Goal: Information Seeking & Learning: Learn about a topic

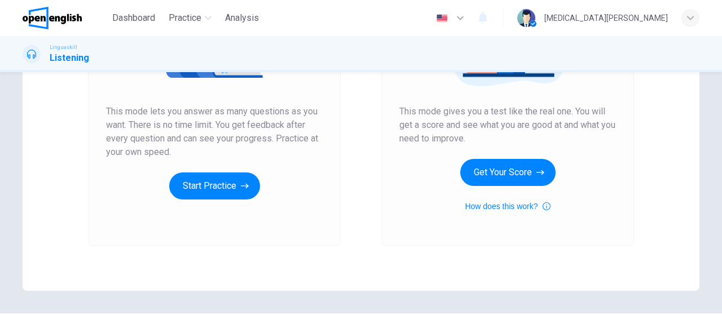
scroll to position [196, 0]
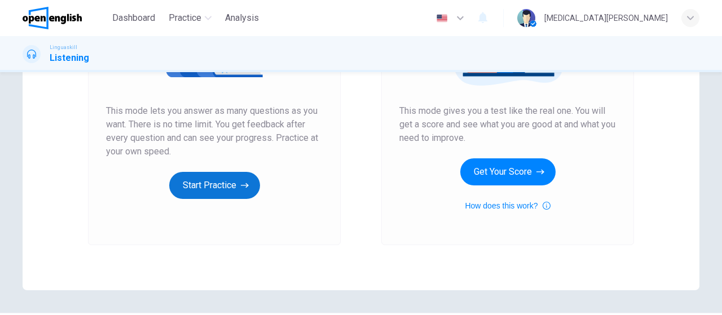
click at [211, 183] on button "Start Practice" at bounding box center [214, 185] width 91 height 27
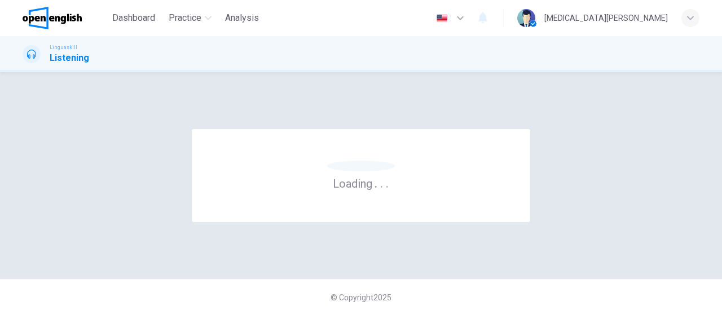
scroll to position [0, 0]
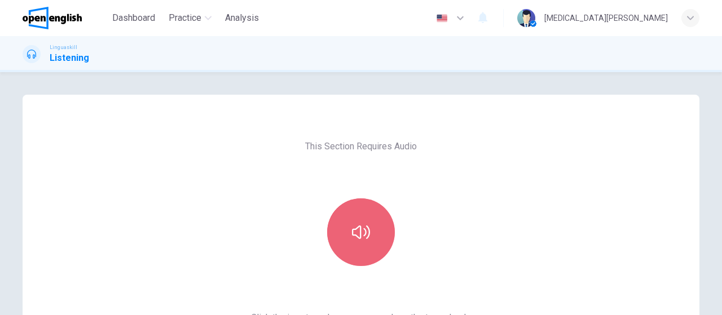
click at [370, 224] on button "button" at bounding box center [361, 232] width 68 height 68
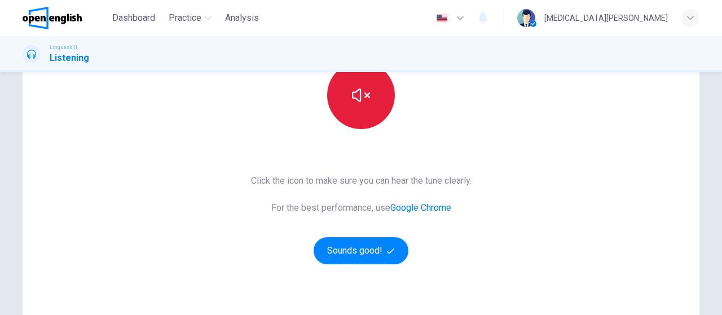
scroll to position [196, 0]
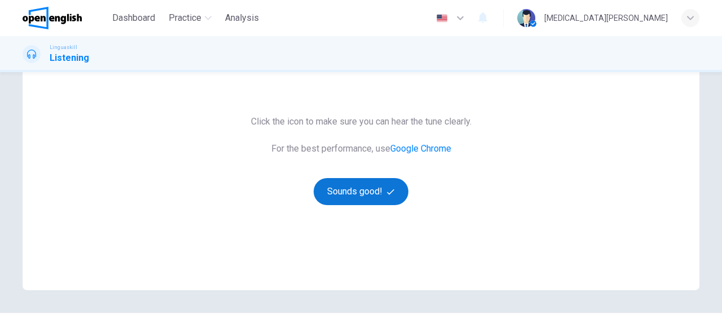
click at [363, 192] on button "Sounds good!" at bounding box center [360, 191] width 95 height 27
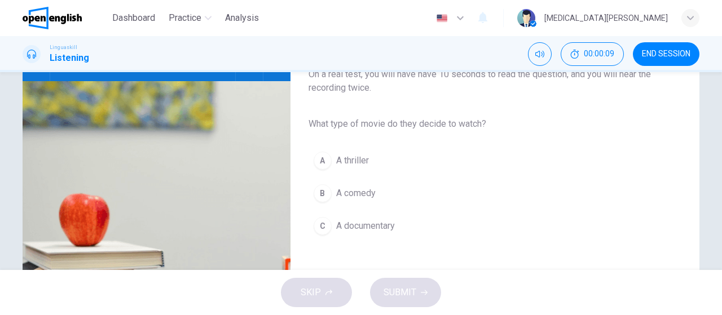
scroll to position [65, 0]
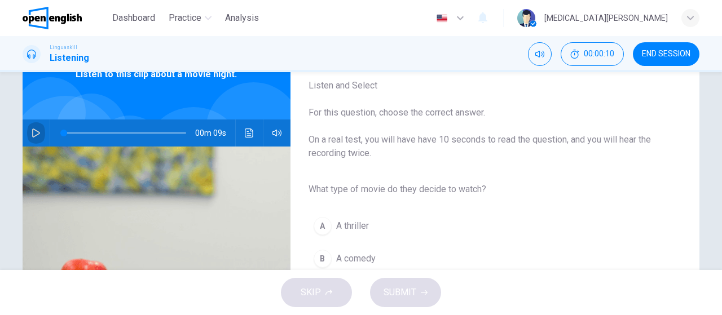
click at [36, 132] on icon "button" at bounding box center [36, 133] width 9 height 9
type input "*"
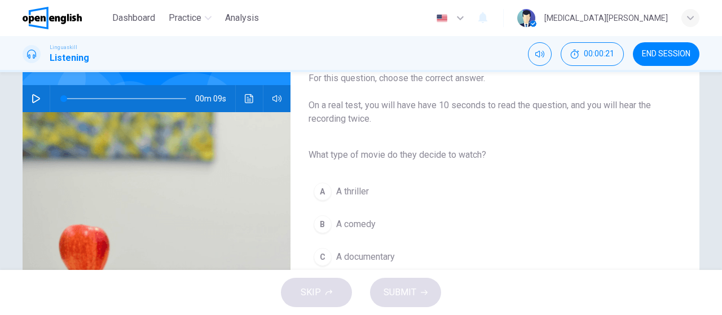
scroll to position [131, 0]
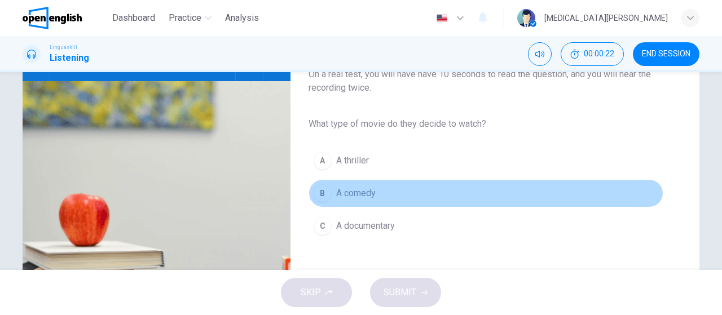
click at [320, 196] on div "B" at bounding box center [322, 193] width 18 height 18
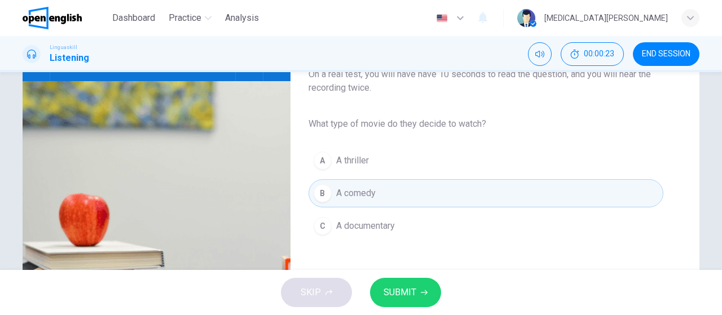
click at [394, 288] on span "SUBMIT" at bounding box center [399, 293] width 33 height 16
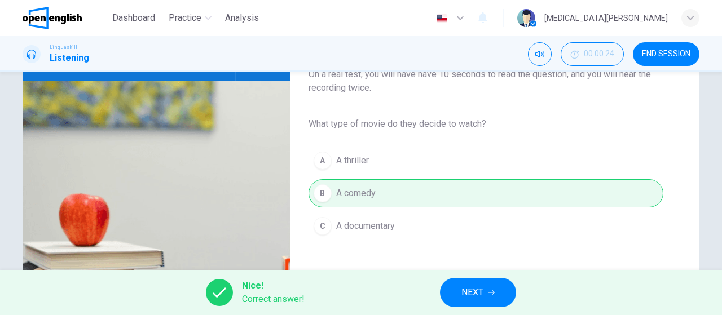
click at [462, 292] on span "NEXT" at bounding box center [472, 293] width 22 height 16
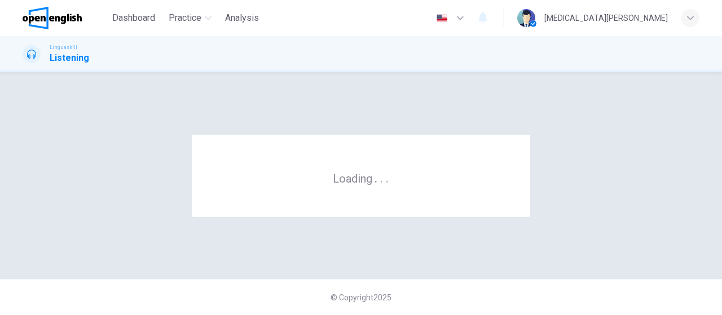
scroll to position [0, 0]
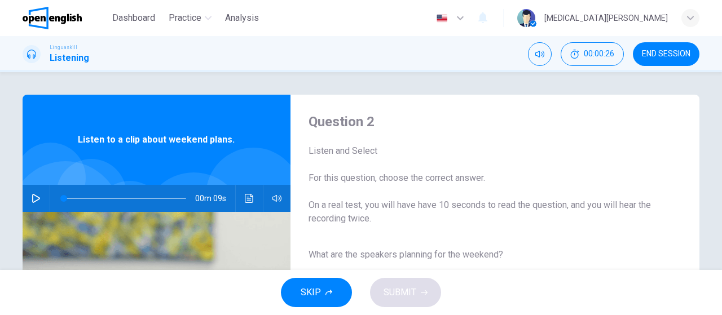
click at [37, 197] on icon "button" at bounding box center [36, 198] width 8 height 9
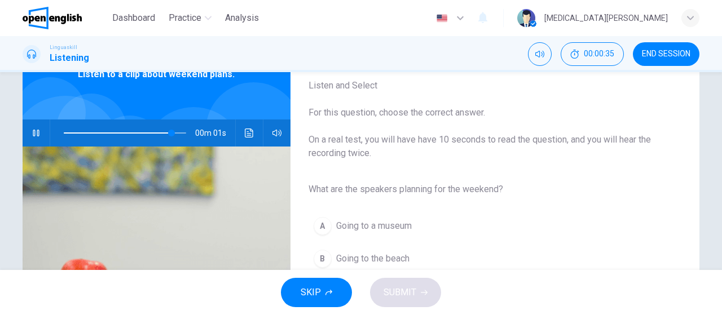
type input "*"
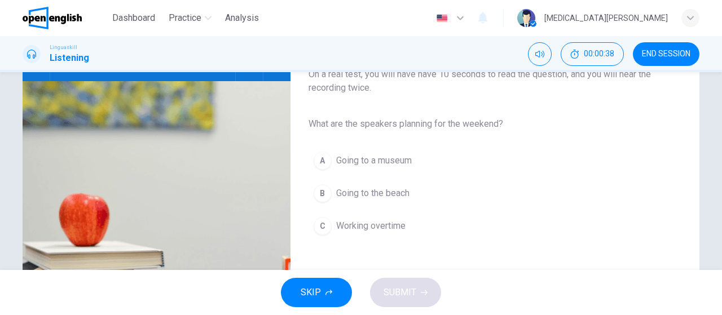
click at [328, 195] on div "B" at bounding box center [322, 193] width 18 height 18
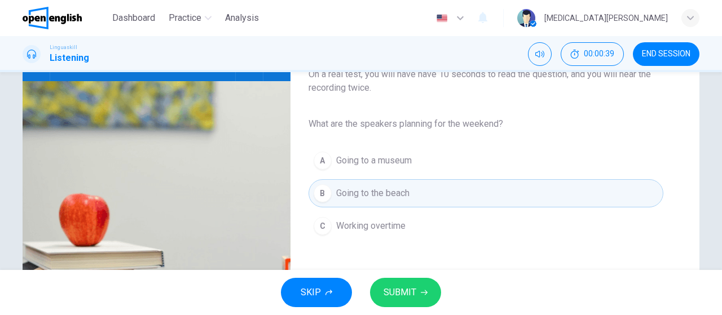
click at [401, 296] on span "SUBMIT" at bounding box center [399, 293] width 33 height 16
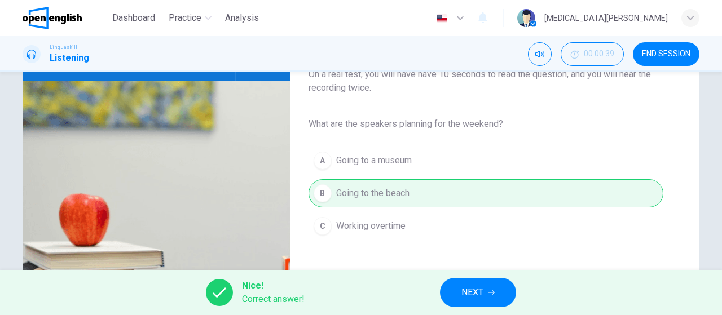
click at [467, 295] on span "NEXT" at bounding box center [472, 293] width 22 height 16
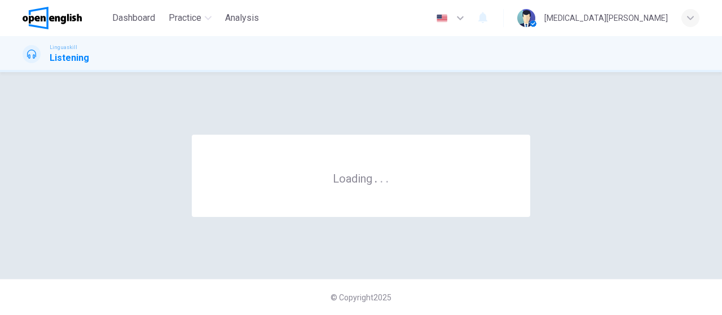
scroll to position [0, 0]
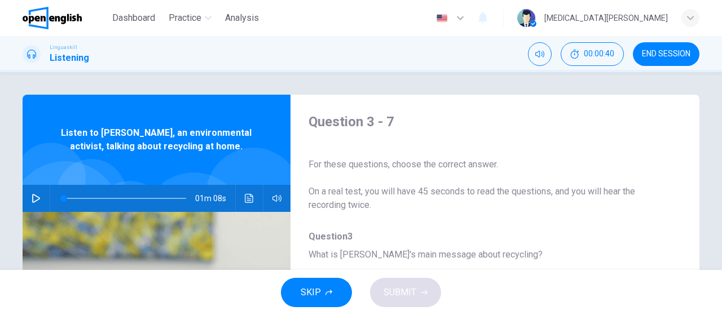
click at [31, 197] on button "button" at bounding box center [36, 198] width 18 height 27
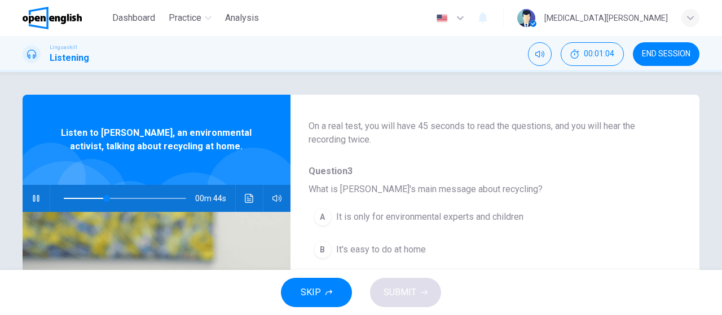
scroll to position [131, 0]
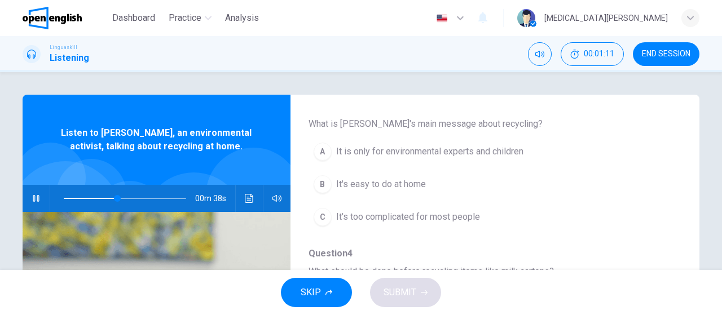
click at [322, 179] on div "B" at bounding box center [322, 184] width 18 height 18
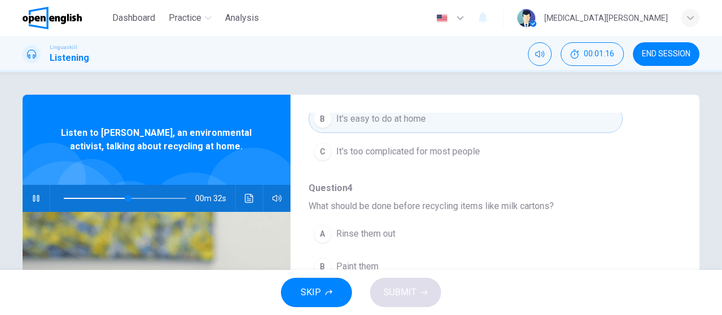
scroll to position [262, 0]
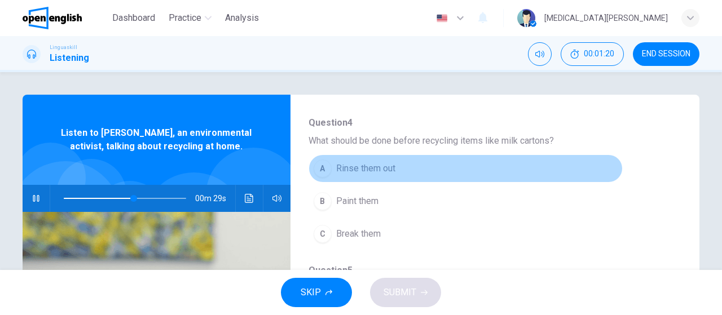
click at [326, 168] on div "A" at bounding box center [322, 169] width 18 height 18
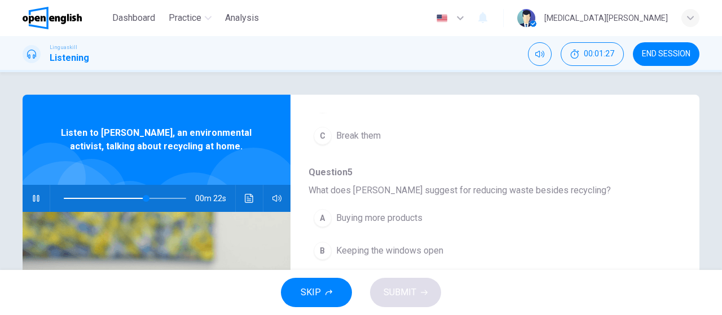
scroll to position [392, 0]
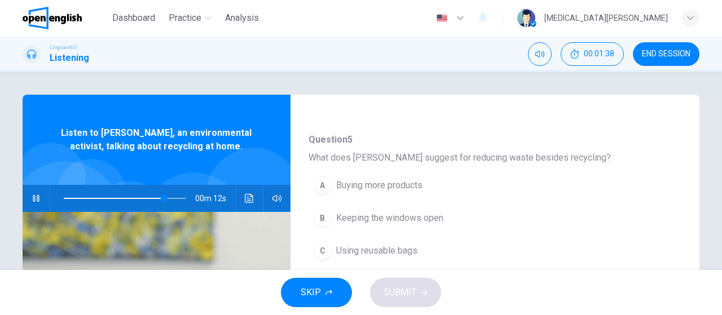
click at [321, 247] on div "C" at bounding box center [322, 251] width 18 height 18
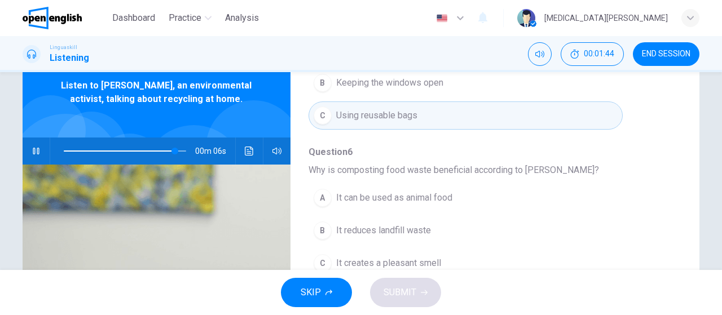
scroll to position [65, 0]
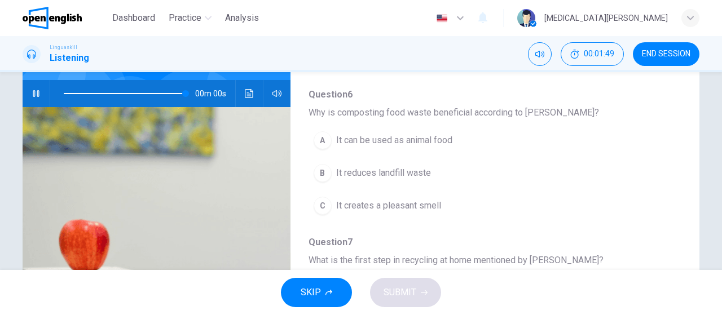
type input "*"
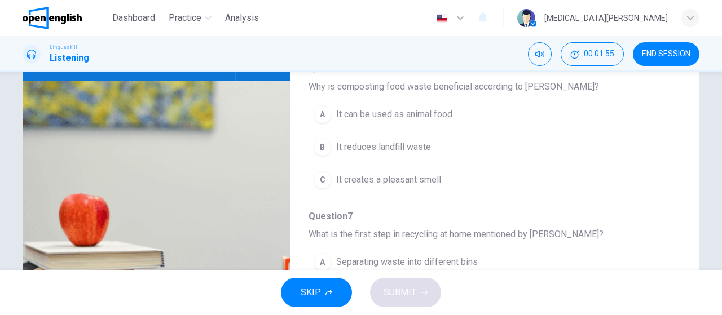
click at [324, 145] on div "B" at bounding box center [322, 147] width 18 height 18
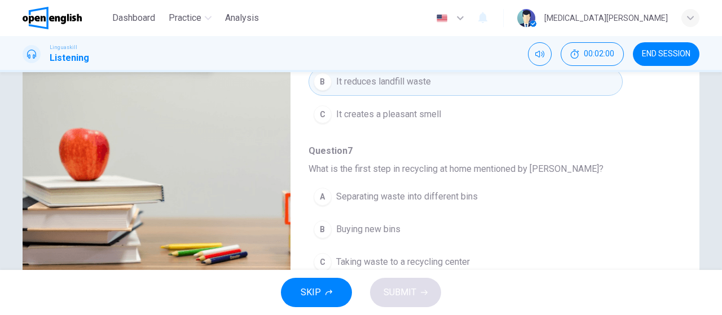
scroll to position [239, 0]
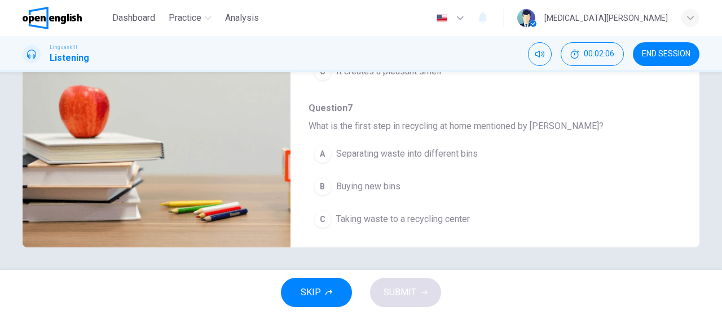
click at [325, 148] on div "A" at bounding box center [322, 154] width 18 height 18
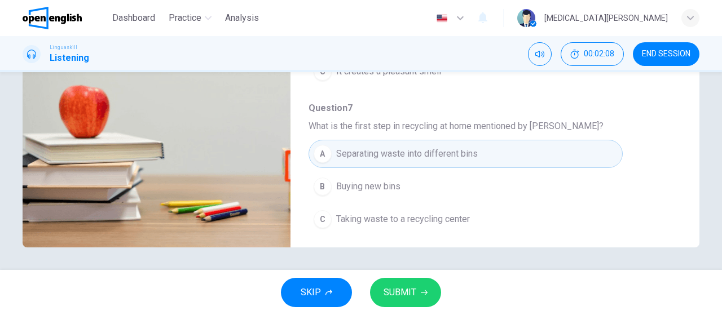
click at [399, 284] on button "SUBMIT" at bounding box center [405, 292] width 71 height 29
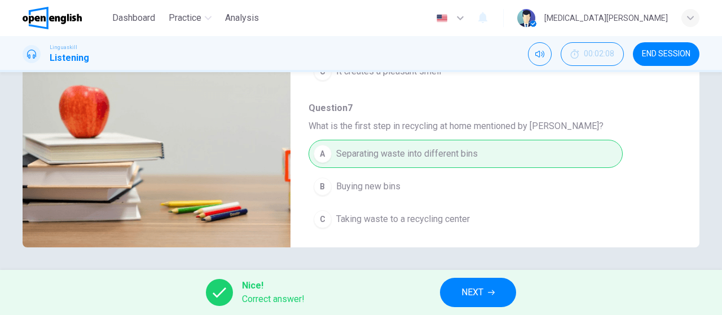
click at [449, 295] on button "NEXT" at bounding box center [478, 292] width 76 height 29
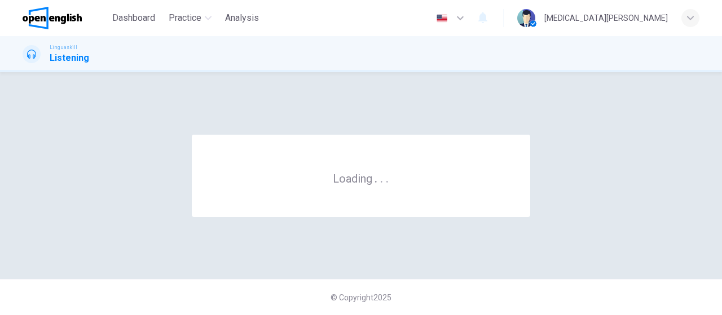
scroll to position [0, 0]
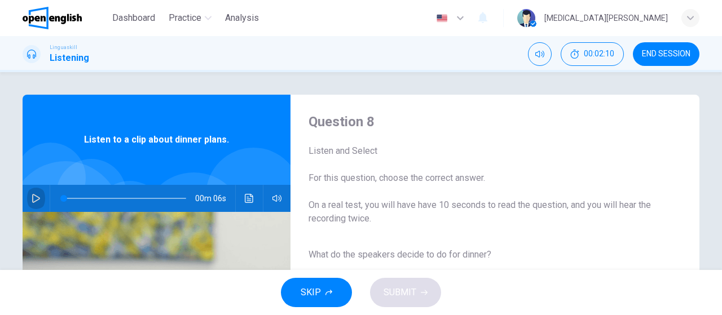
click at [36, 199] on icon "button" at bounding box center [36, 198] width 9 height 9
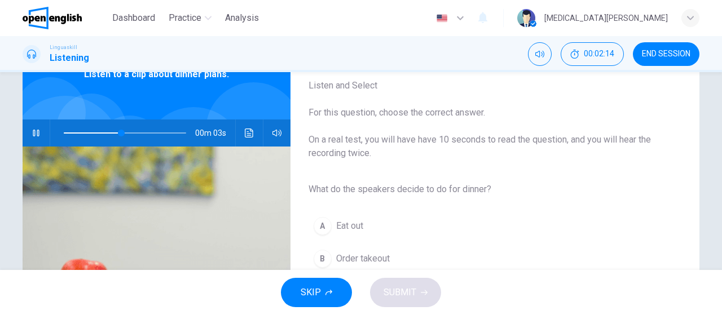
scroll to position [131, 0]
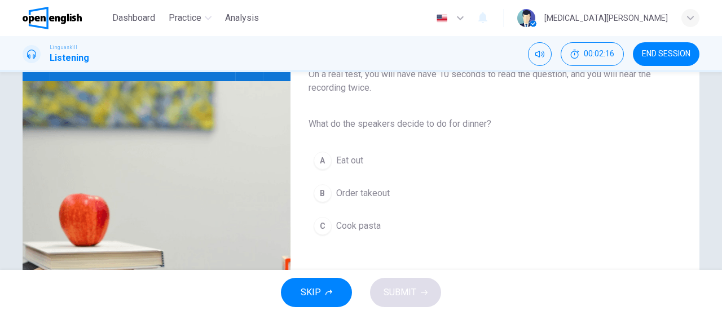
type input "*"
click at [326, 220] on div "C" at bounding box center [322, 226] width 18 height 18
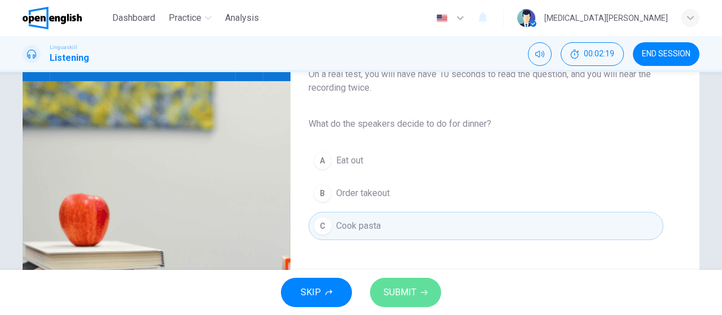
click at [399, 303] on button "SUBMIT" at bounding box center [405, 292] width 71 height 29
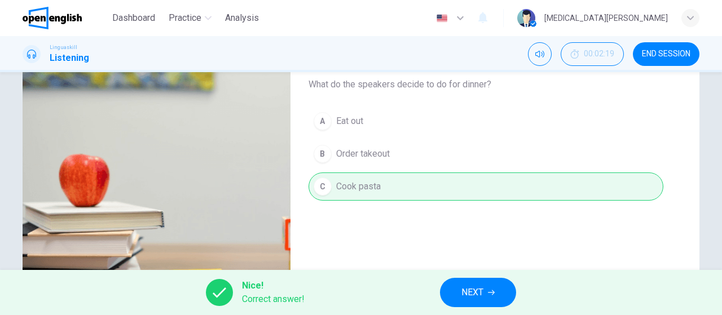
scroll to position [196, 0]
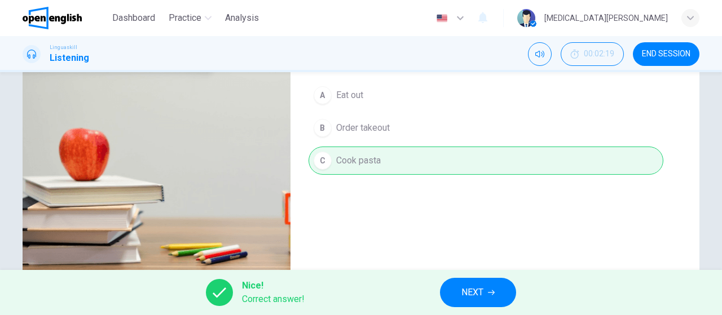
click at [470, 287] on span "NEXT" at bounding box center [472, 293] width 22 height 16
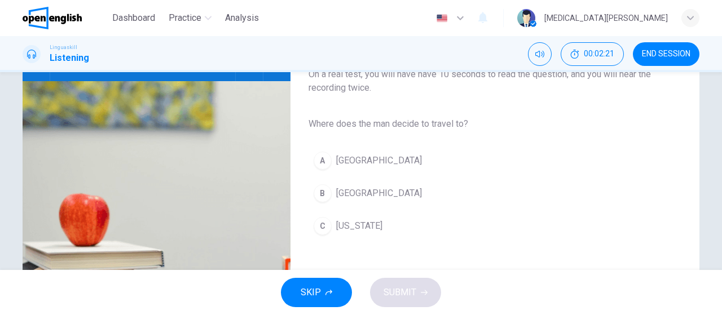
scroll to position [65, 0]
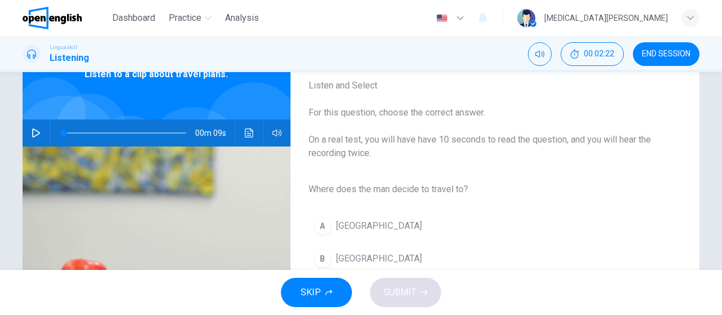
click at [31, 133] on button "button" at bounding box center [36, 133] width 18 height 27
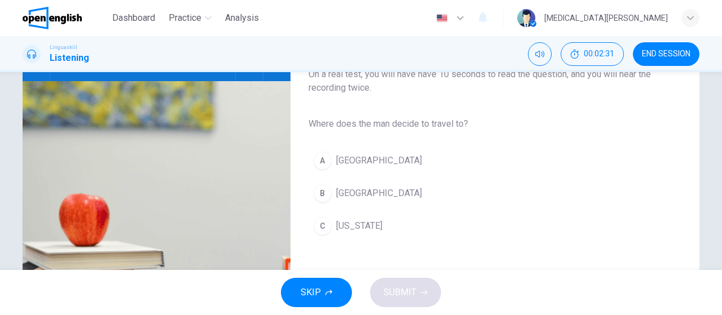
type input "*"
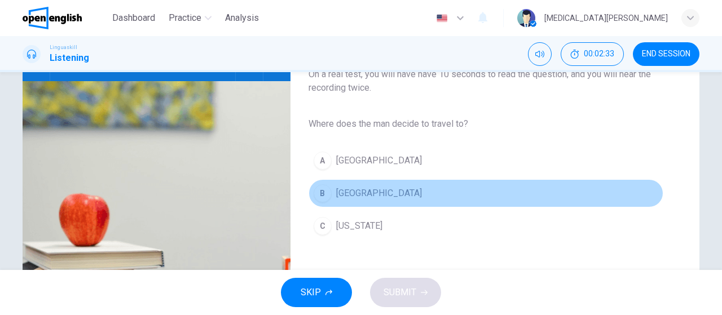
click at [325, 188] on div "B" at bounding box center [322, 193] width 18 height 18
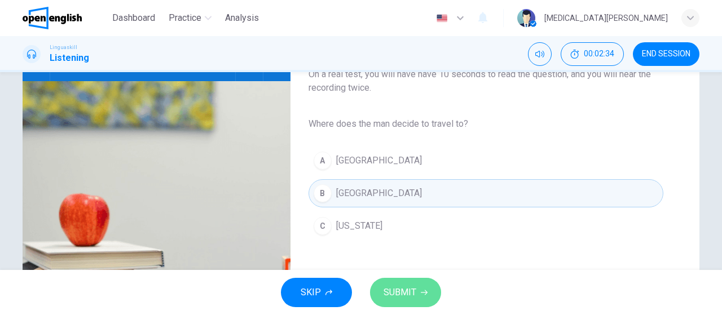
click at [426, 293] on icon "button" at bounding box center [424, 292] width 7 height 5
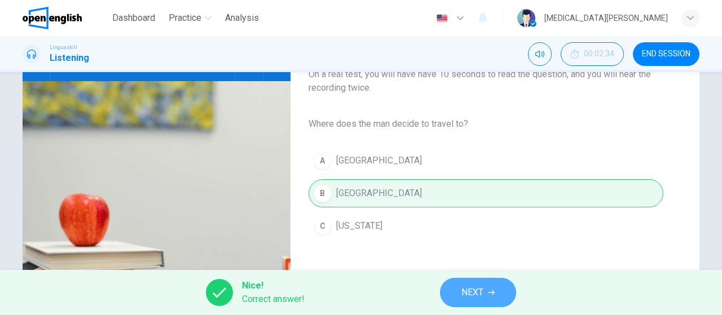
click at [463, 304] on button "NEXT" at bounding box center [478, 292] width 76 height 29
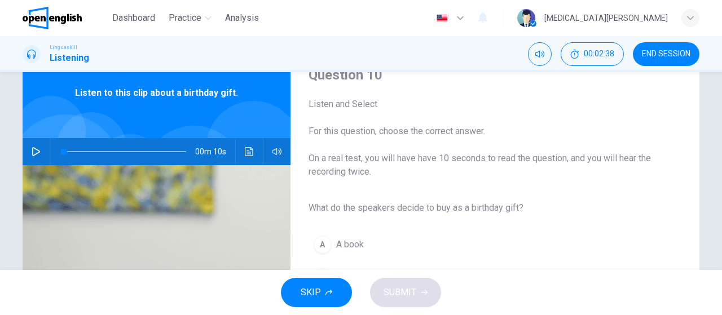
scroll to position [0, 0]
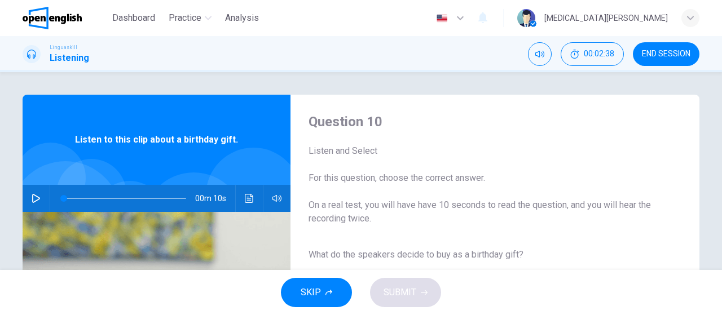
click at [33, 196] on icon "button" at bounding box center [36, 198] width 8 height 9
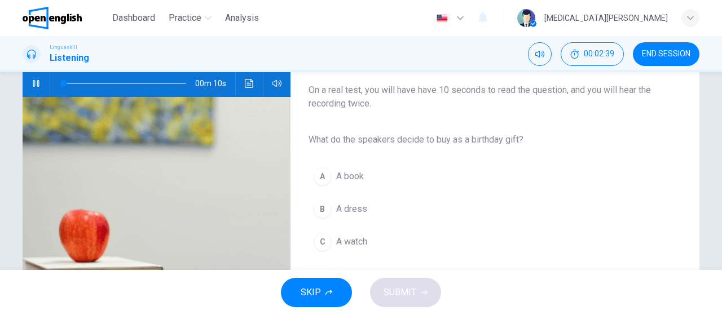
scroll to position [131, 0]
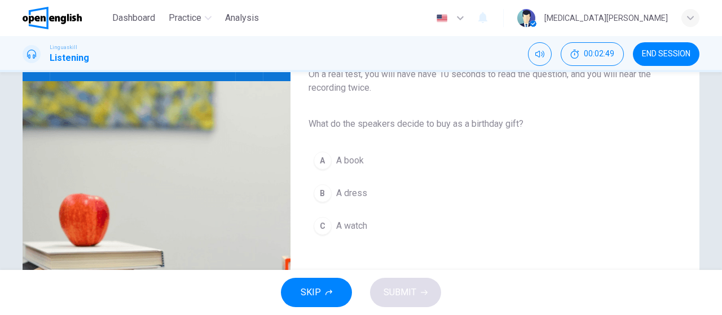
type input "*"
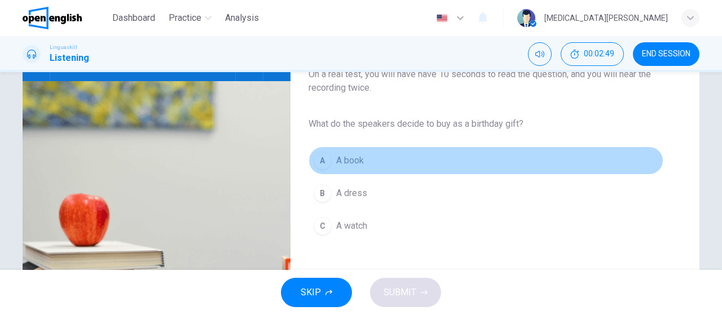
click at [323, 157] on div "A" at bounding box center [322, 161] width 18 height 18
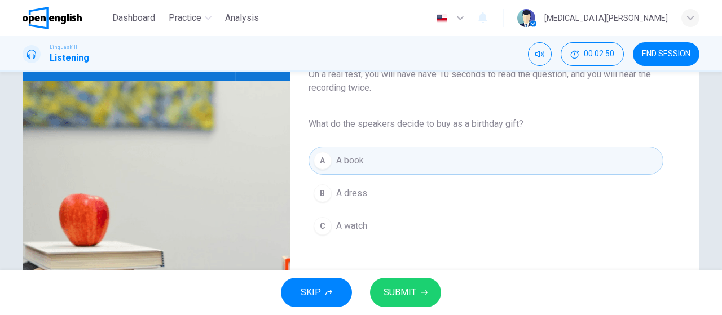
click at [426, 285] on button "SUBMIT" at bounding box center [405, 292] width 71 height 29
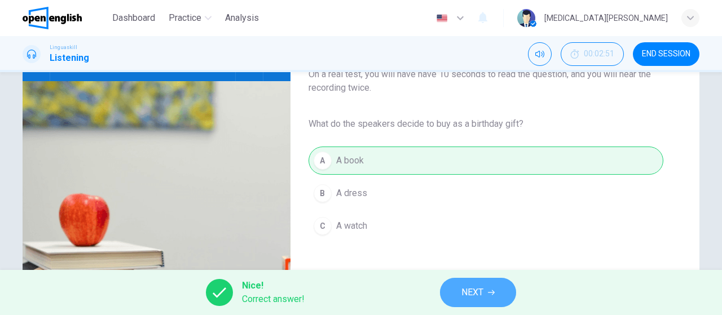
click at [481, 293] on span "NEXT" at bounding box center [472, 293] width 22 height 16
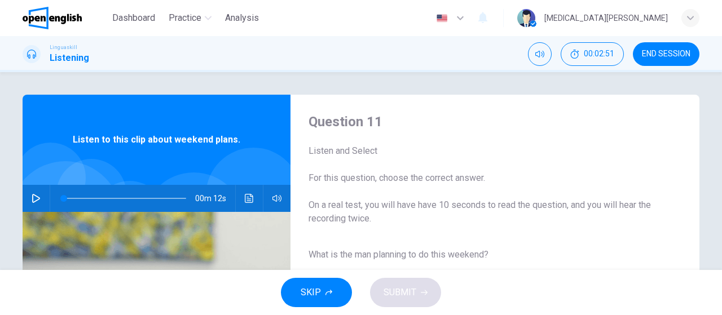
click at [37, 195] on icon "button" at bounding box center [36, 198] width 9 height 9
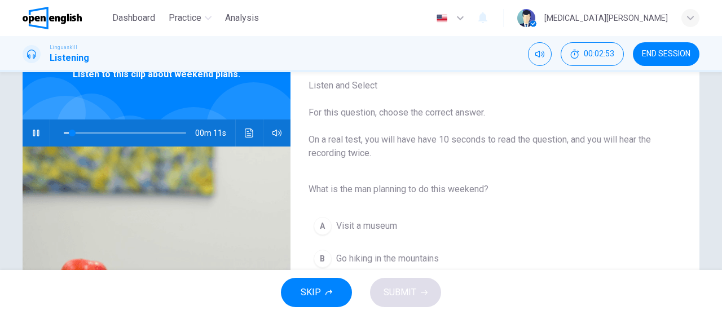
scroll to position [131, 0]
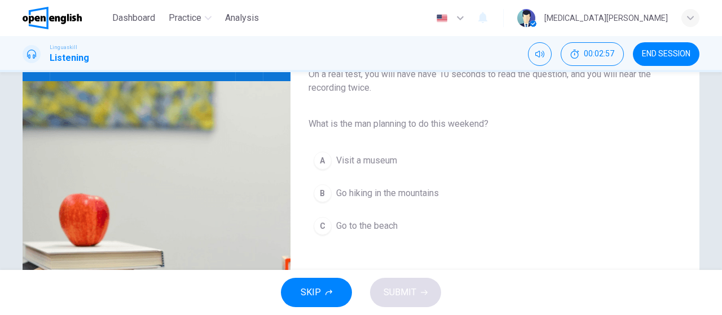
click at [326, 192] on div "B" at bounding box center [322, 193] width 18 height 18
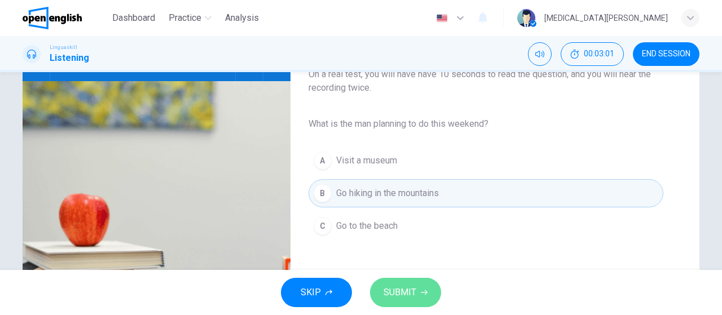
click at [399, 294] on span "SUBMIT" at bounding box center [399, 293] width 33 height 16
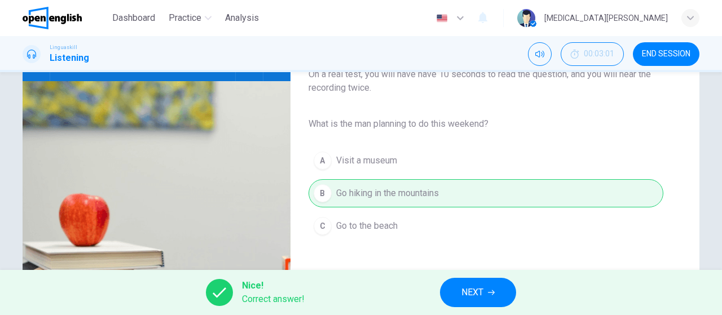
type input "**"
click at [480, 296] on span "NEXT" at bounding box center [472, 293] width 22 height 16
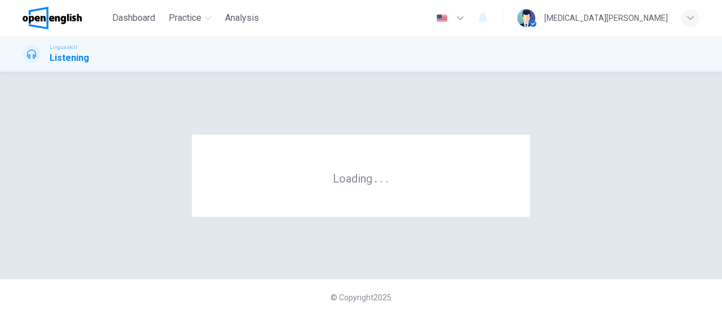
scroll to position [0, 0]
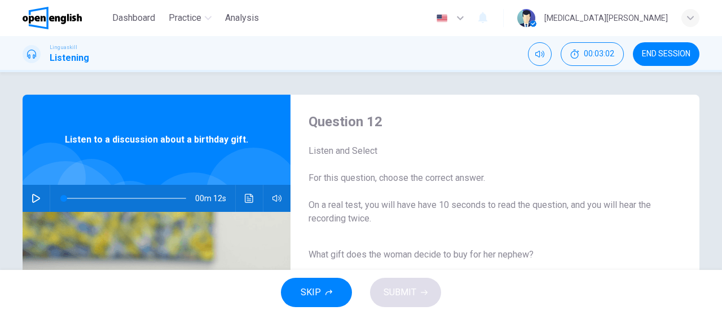
click at [39, 200] on icon "button" at bounding box center [36, 198] width 8 height 9
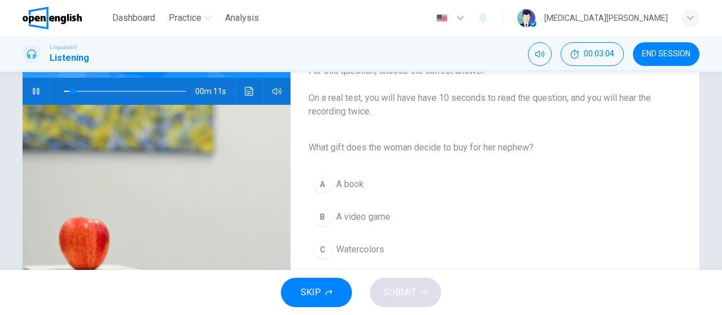
scroll to position [131, 0]
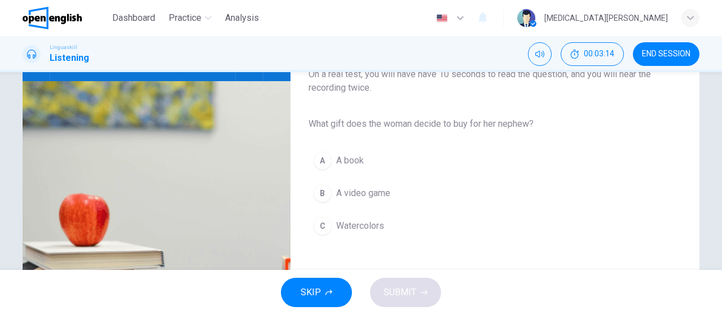
click at [321, 226] on div "C" at bounding box center [322, 226] width 18 height 18
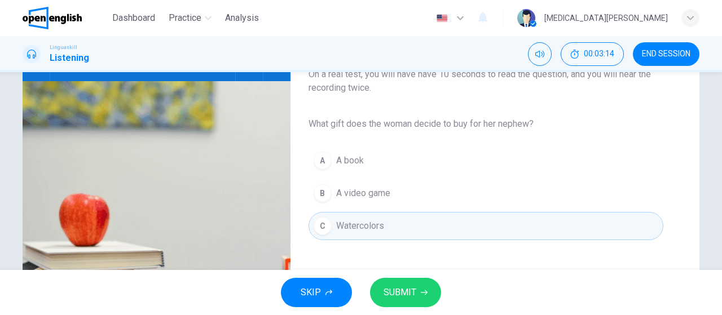
type input "*"
click at [399, 285] on button "SUBMIT" at bounding box center [405, 292] width 71 height 29
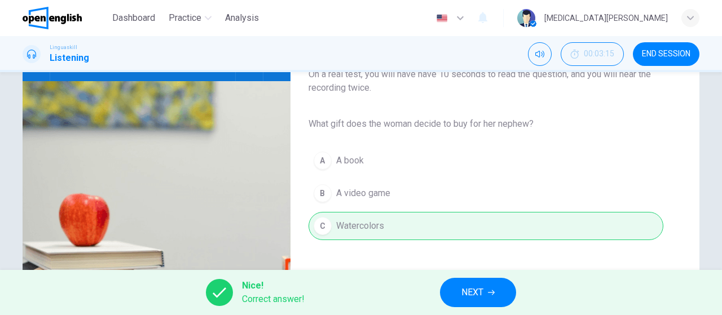
click at [462, 294] on span "NEXT" at bounding box center [472, 293] width 22 height 16
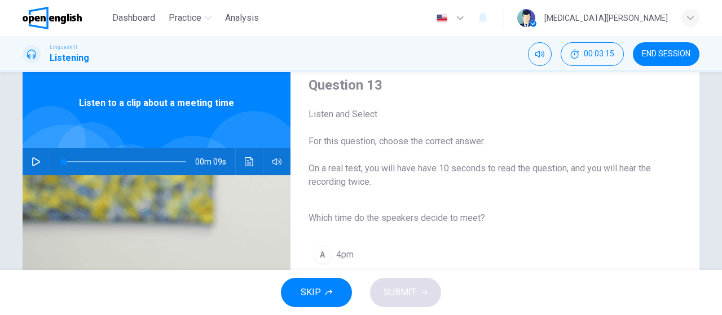
scroll to position [65, 0]
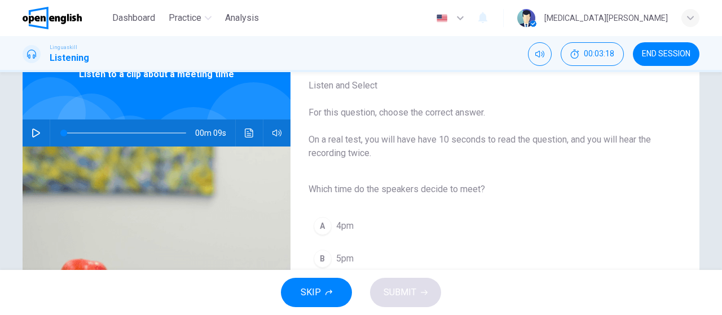
click at [34, 131] on icon "button" at bounding box center [36, 133] width 9 height 9
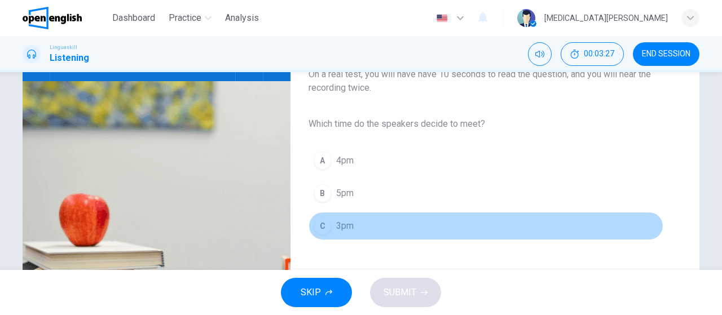
click at [319, 221] on div "C" at bounding box center [322, 226] width 18 height 18
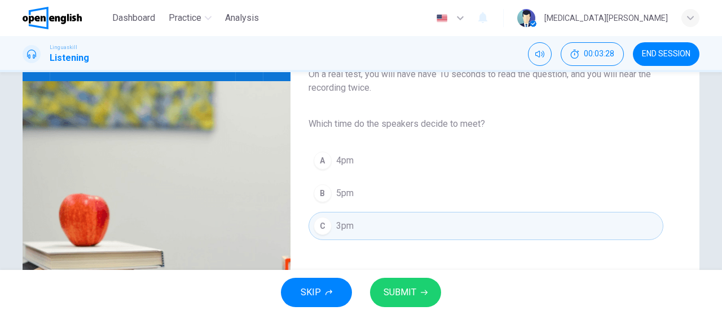
click at [390, 290] on span "SUBMIT" at bounding box center [399, 293] width 33 height 16
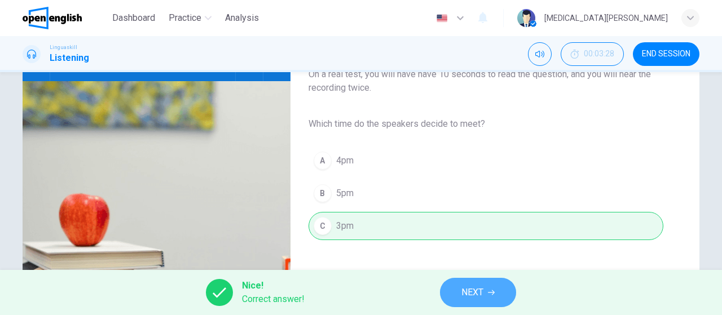
click at [465, 293] on span "NEXT" at bounding box center [472, 293] width 22 height 16
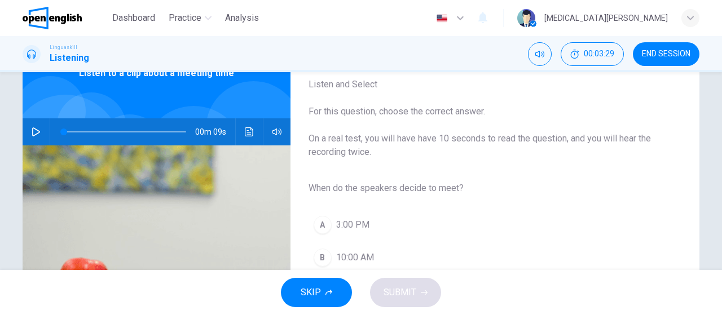
scroll to position [65, 0]
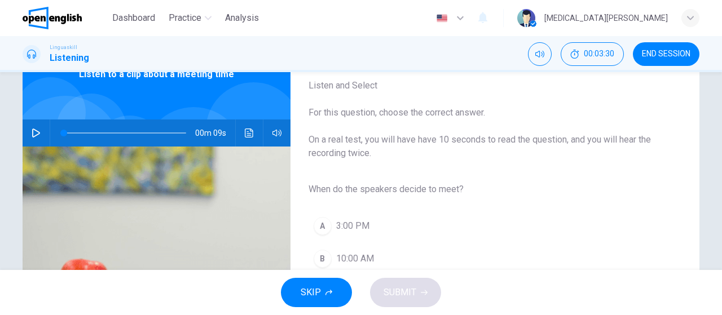
click at [37, 134] on icon "button" at bounding box center [36, 133] width 9 height 9
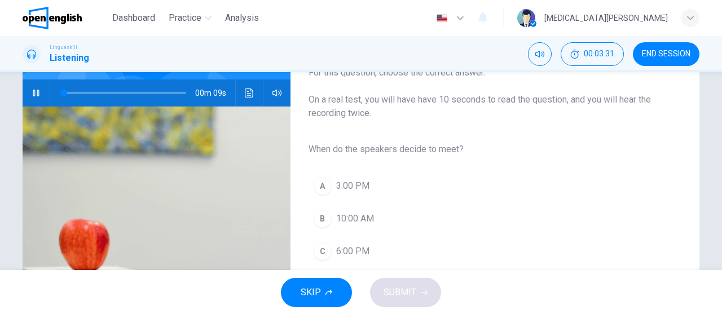
scroll to position [131, 0]
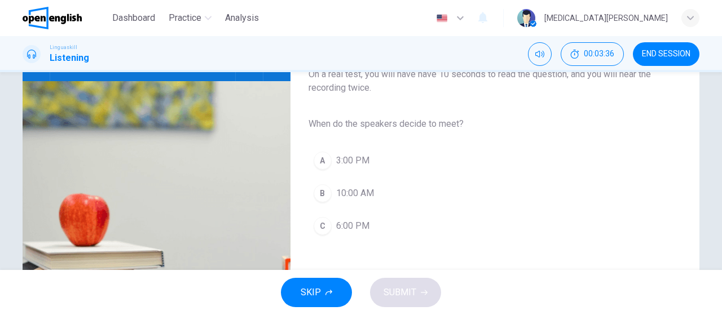
click at [324, 165] on div "A" at bounding box center [322, 161] width 18 height 18
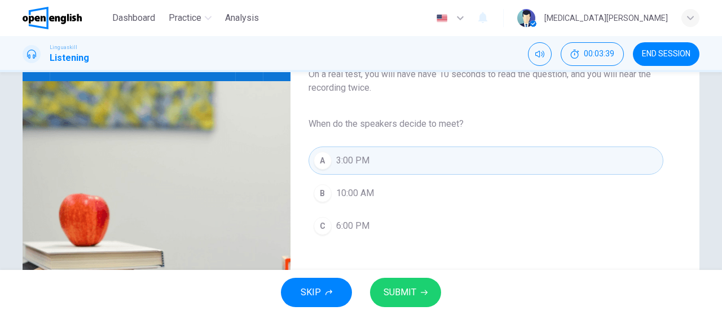
click at [397, 288] on span "SUBMIT" at bounding box center [399, 293] width 33 height 16
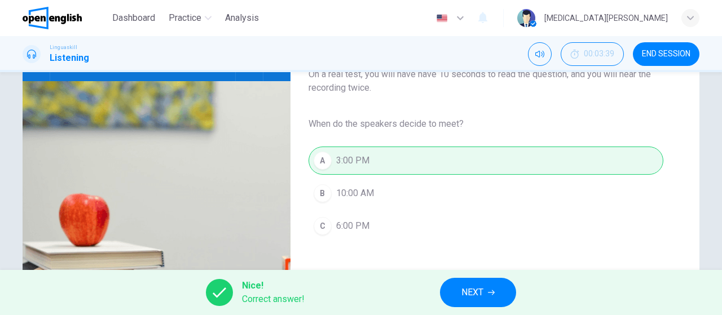
type input "*"
click at [487, 289] on button "NEXT" at bounding box center [478, 292] width 76 height 29
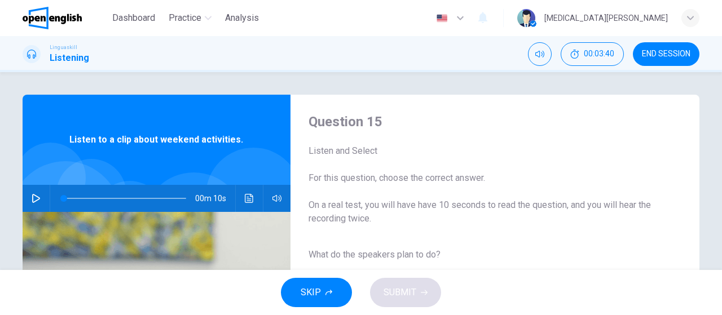
click at [36, 195] on icon "button" at bounding box center [36, 198] width 9 height 9
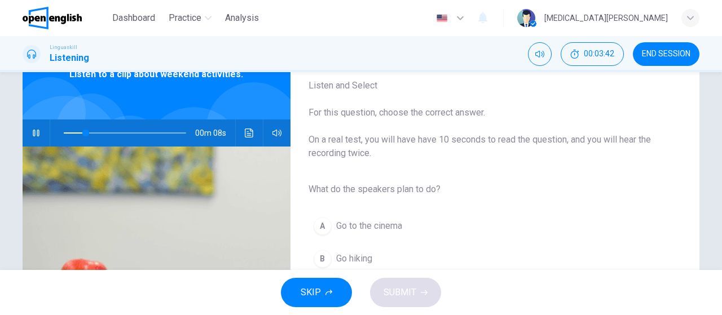
scroll to position [131, 0]
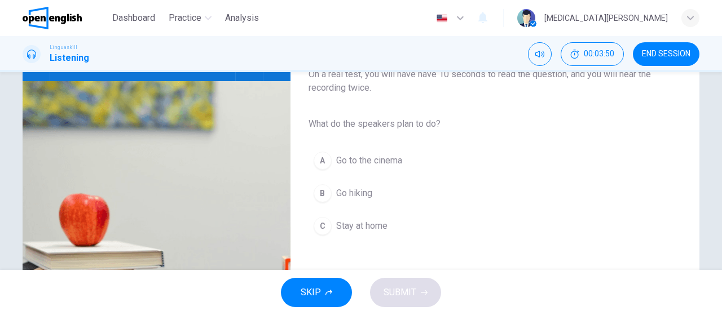
type input "*"
click at [325, 197] on div "B" at bounding box center [322, 193] width 18 height 18
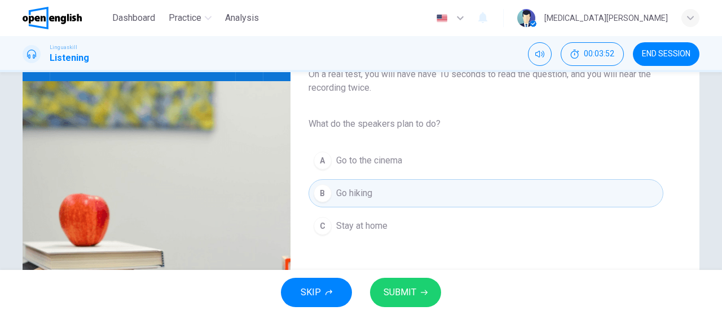
click at [416, 303] on button "SUBMIT" at bounding box center [405, 292] width 71 height 29
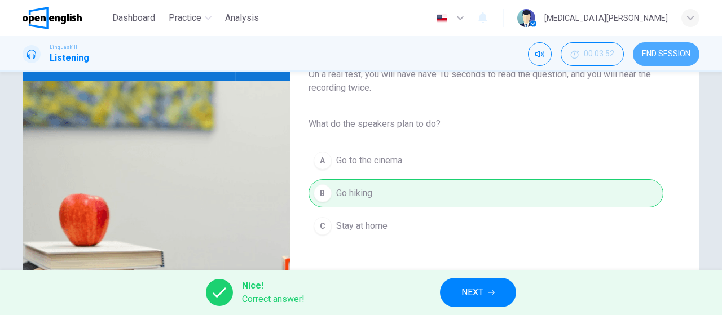
click at [661, 58] on span "END SESSION" at bounding box center [666, 54] width 48 height 9
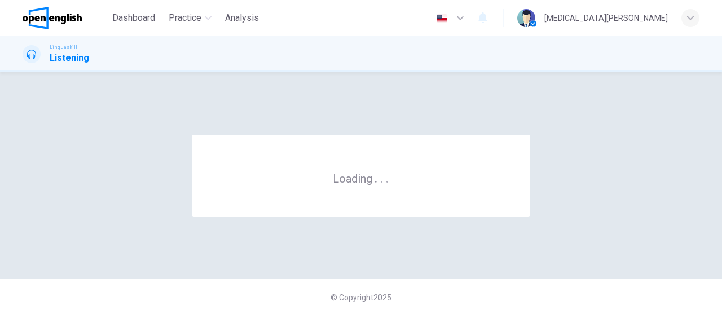
scroll to position [0, 0]
